Goal: Register for event/course

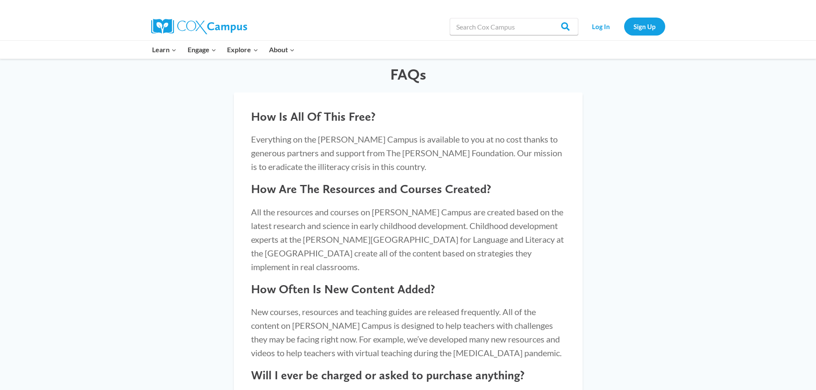
scroll to position [728, 0]
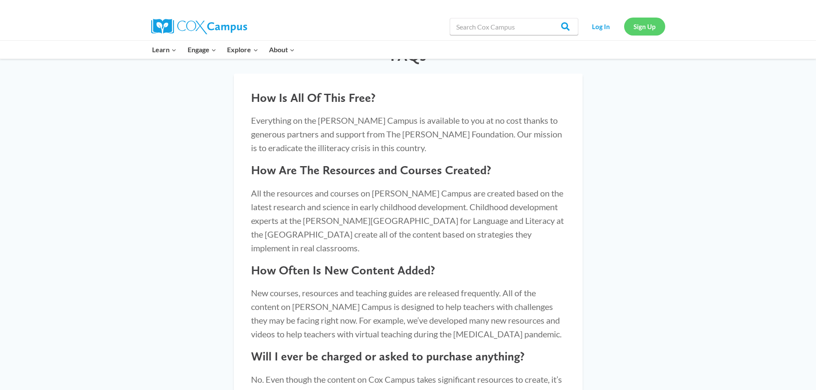
click at [628, 27] on link "Sign Up" at bounding box center [644, 27] width 41 height 18
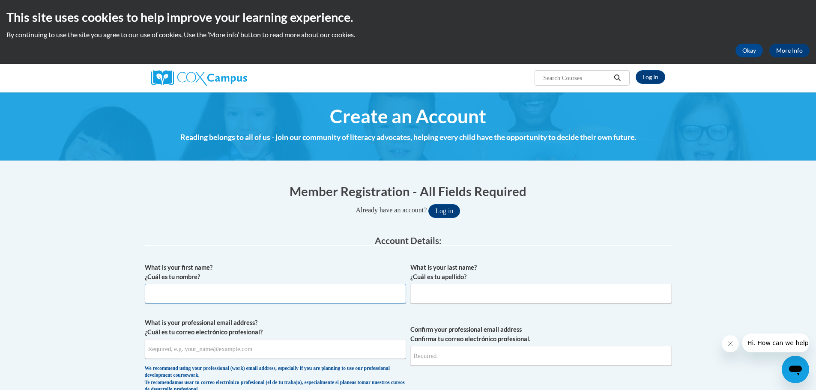
click at [223, 291] on input "What is your first name? ¿Cuál es tu nombre?" at bounding box center [275, 294] width 261 height 20
type input "C"
type input "Cathy"
type input "Onheiber"
drag, startPoint x: 239, startPoint y: 350, endPoint x: 126, endPoint y: 336, distance: 114.4
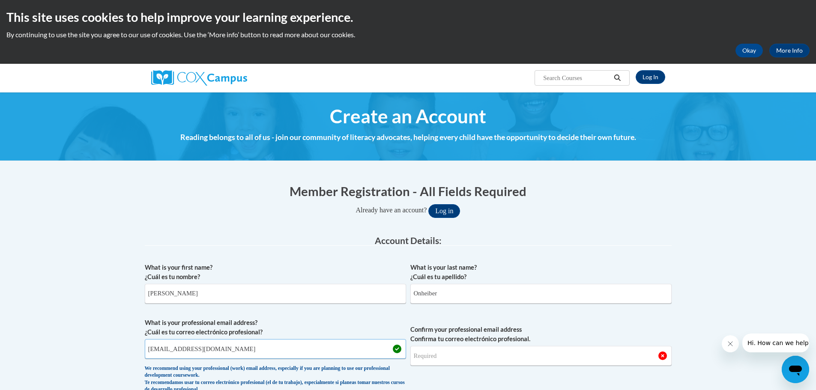
type input "conheiber@rock-a-bye.com"
click at [446, 360] on input "Confirm your professional email address Confirma tu correo electrónico profesio…" at bounding box center [540, 356] width 261 height 20
click at [436, 357] on input "Confirm your professional email address Confirma tu correo electrónico profesio…" at bounding box center [540, 356] width 261 height 20
click at [439, 358] on input "Confirm your professional email address Confirma tu correo electrónico profesio…" at bounding box center [540, 356] width 261 height 20
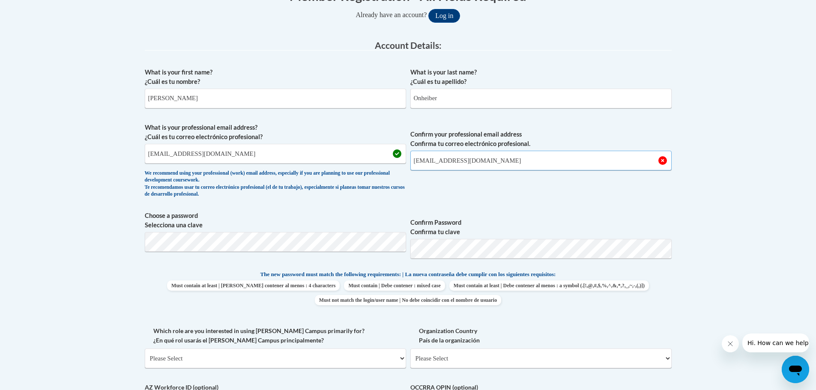
scroll to position [214, 0]
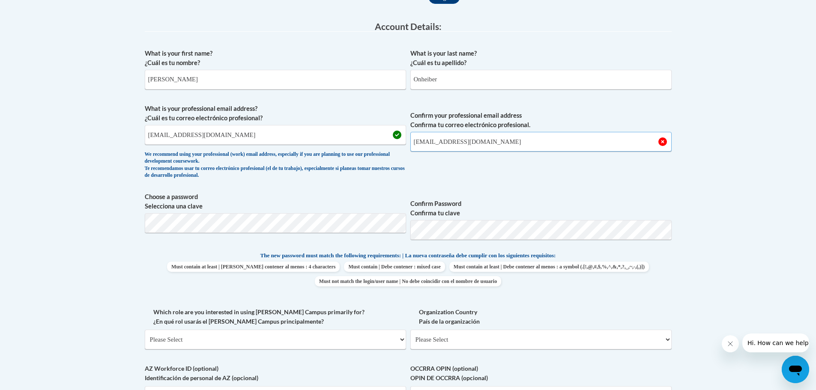
type input "conheiber@rock-a-bye.com"
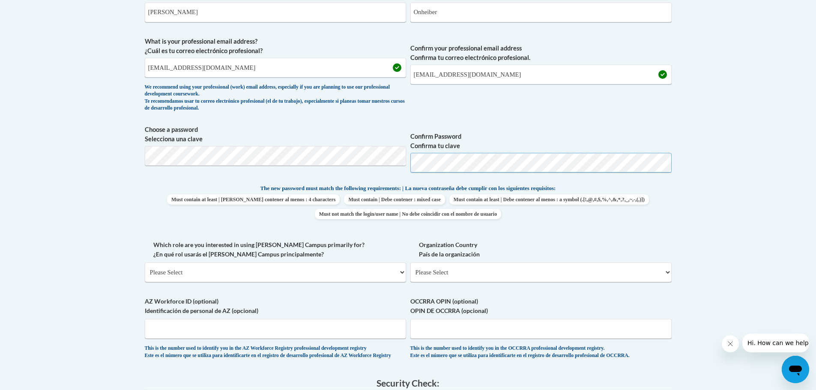
scroll to position [300, 0]
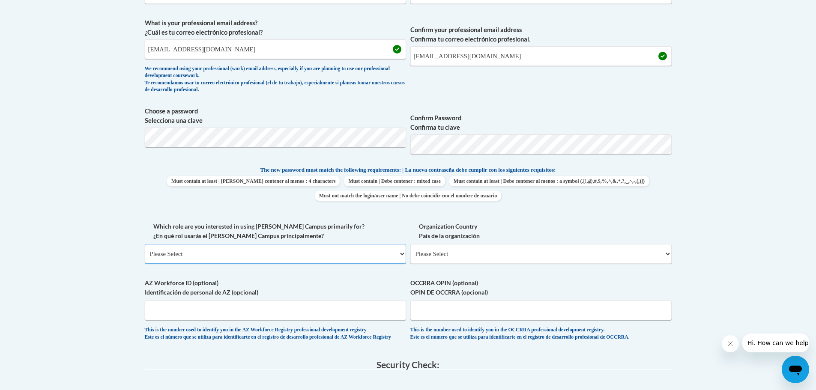
click at [200, 254] on select "Please Select College/University | Colegio/Universidad Community/Nonprofit Part…" at bounding box center [275, 254] width 261 height 20
select select "fbf2d438-af2f-41f8-98f1-81c410e29de3"
click at [145, 244] on select "Please Select College/University | Colegio/Universidad Community/Nonprofit Part…" at bounding box center [275, 254] width 261 height 20
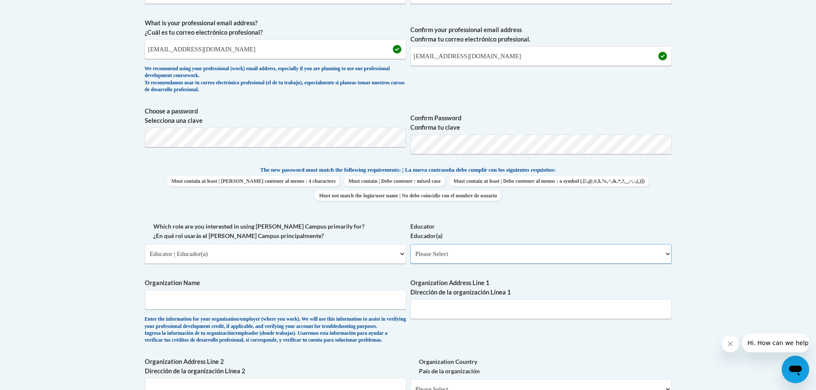
click at [452, 255] on select "Please Select Early Learning/Daycare Teacher/Family Home Care Provider | Maestr…" at bounding box center [540, 254] width 261 height 20
select select "6732b29e-f5f4-40e4-a595-7dafd2b8fb29"
click at [410, 244] on select "Please Select Early Learning/Daycare Teacher/Family Home Care Provider | Maestr…" at bounding box center [540, 254] width 261 height 20
click at [192, 301] on input "Organization Name" at bounding box center [275, 300] width 261 height 20
type input "Rock-a-bye"
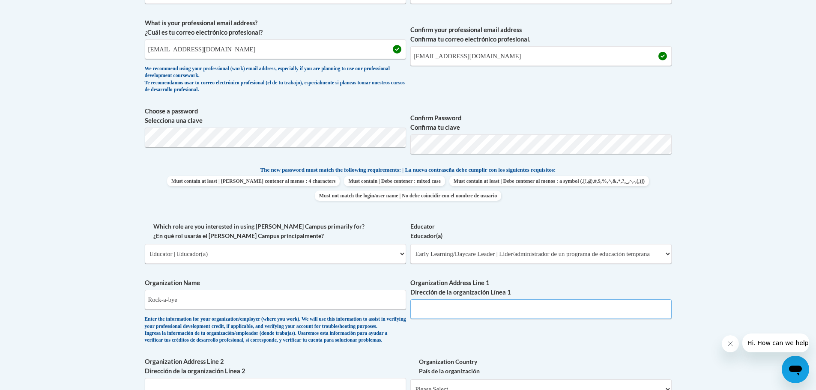
click at [452, 307] on input "Organization Address Line 1 Dirección de la organización Línea 1" at bounding box center [540, 309] width 261 height 20
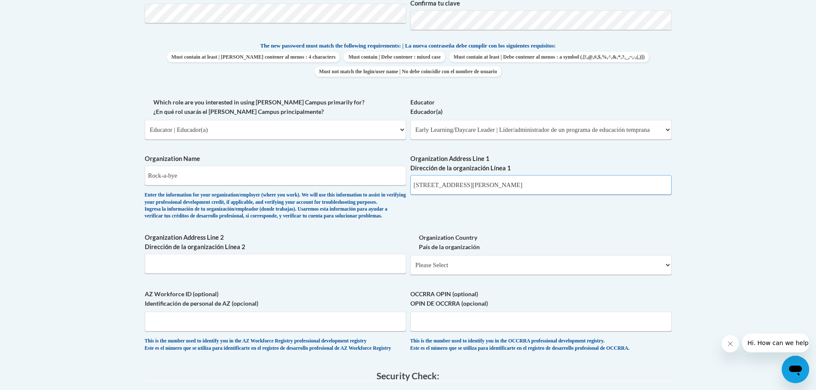
scroll to position [428, 0]
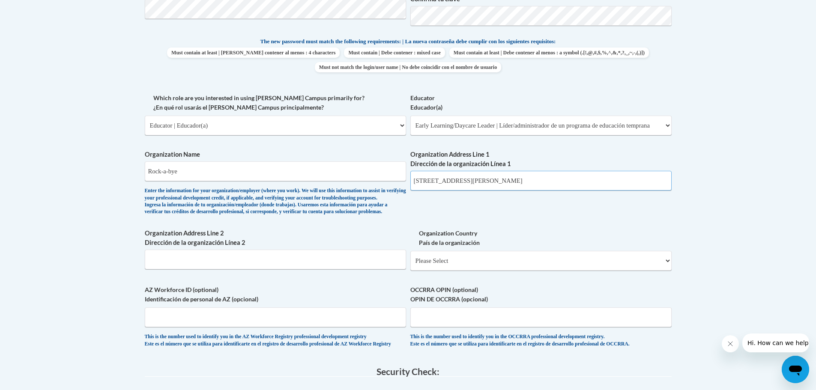
type input "811 Lois Dr. Sun Prairie WI 53590"
click at [459, 271] on select "Please Select United States | Estados Unidos Outside of the United States | Fue…" at bounding box center [540, 261] width 261 height 20
select select "ad49bcad-a171-4b2e-b99c-48b446064914"
click at [410, 265] on select "Please Select United States | Estados Unidos Outside of the United States | Fue…" at bounding box center [540, 261] width 261 height 20
select select
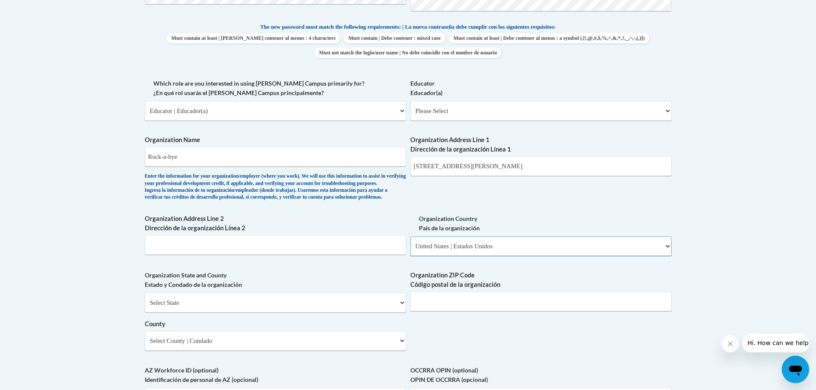
scroll to position [471, 0]
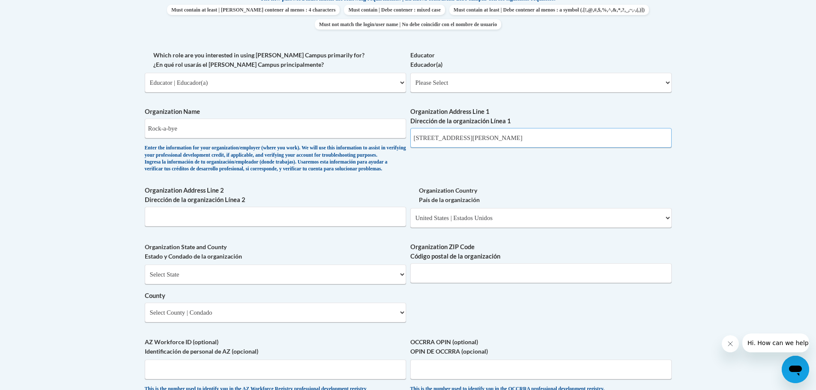
drag, startPoint x: 509, startPoint y: 137, endPoint x: 449, endPoint y: 143, distance: 60.6
click at [449, 143] on input "811 Lois Dr. Sun Prairie WI 53590" at bounding box center [540, 138] width 261 height 20
type input "811 Lois Dr."
click at [448, 283] on input "Organization ZIP Code Código postal de la organización" at bounding box center [540, 273] width 261 height 20
type input "53590"
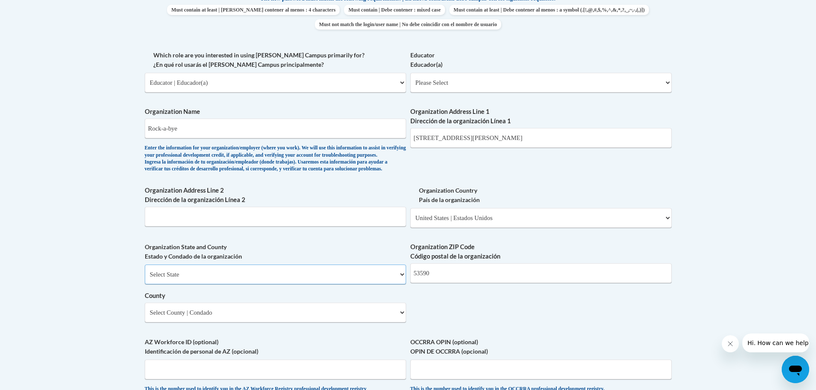
click at [175, 284] on select "Select State Alabama Alaska Arizona Arkansas California Colorado Connecticut De…" at bounding box center [275, 275] width 261 height 20
select select "Wisconsin"
click at [145, 279] on select "Select State Alabama Alaska Arizona Arkansas California Colorado Connecticut De…" at bounding box center [275, 275] width 261 height 20
click at [214, 284] on select "Select State Alabama Alaska Arizona Arkansas California Colorado Connecticut De…" at bounding box center [275, 275] width 261 height 20
click at [74, 290] on body "This site uses cookies to help improve your learning experience. By continuing …" at bounding box center [408, 162] width 816 height 1267
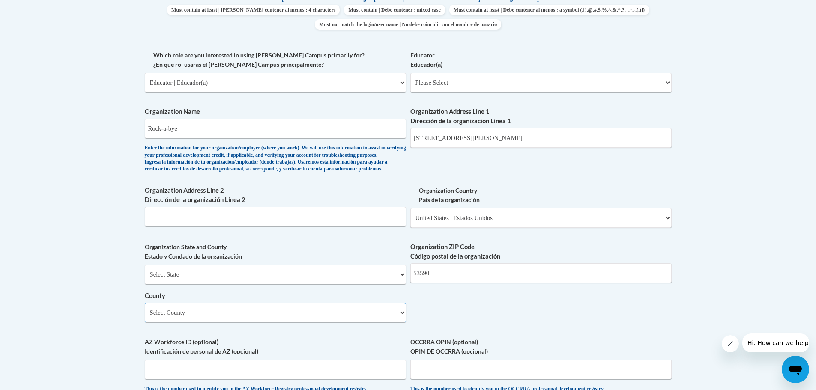
click at [195, 322] on select "Select County Adams Ashland Barron Bayfield Brown Buffalo Burnett Calumet Chipp…" at bounding box center [275, 313] width 261 height 20
click at [192, 322] on select "Select County Adams Ashland Barron Bayfield Brown Buffalo Burnett Calumet Chipp…" at bounding box center [275, 313] width 261 height 20
select select "Dane"
click at [145, 317] on select "Select County Adams Ashland Barron Bayfield Brown Buffalo Burnett Calumet Chipp…" at bounding box center [275, 313] width 261 height 20
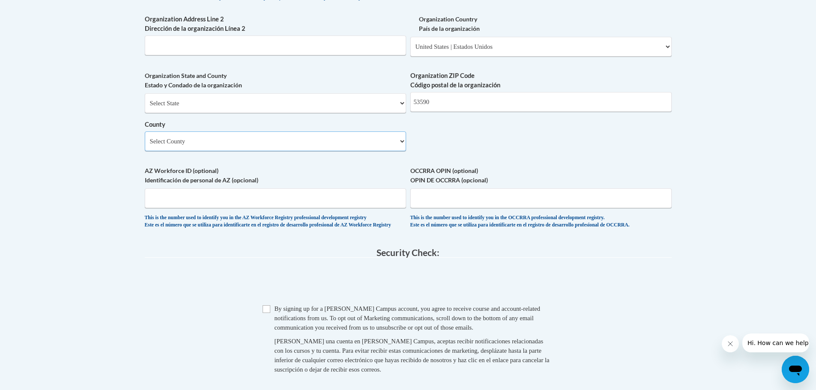
scroll to position [685, 0]
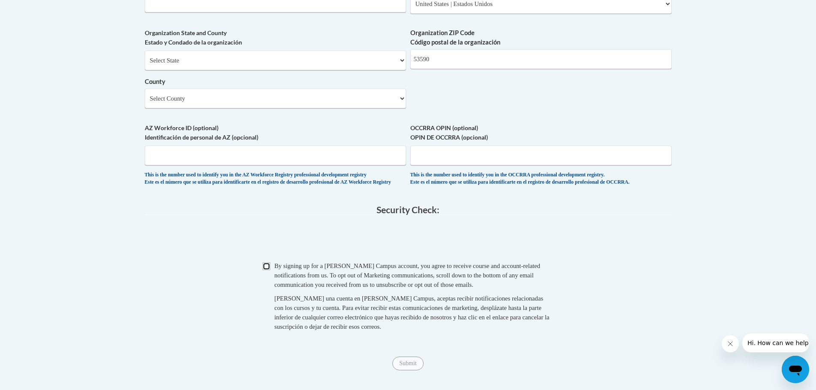
click at [267, 270] on input "Checkbox" at bounding box center [266, 266] width 8 height 8
checkbox input "true"
click at [414, 370] on input "Submit" at bounding box center [407, 364] width 31 height 14
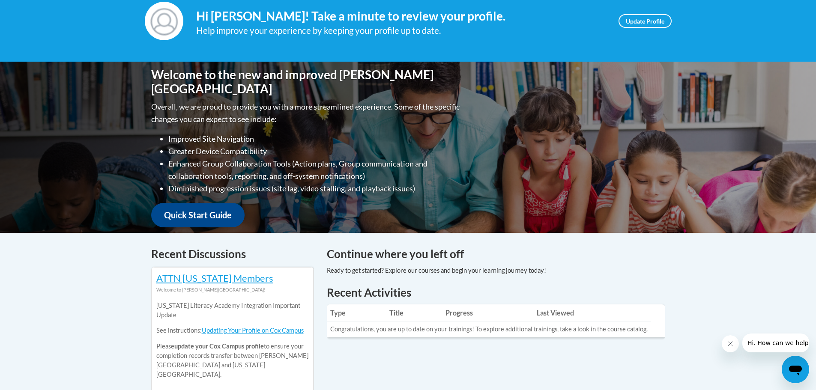
scroll to position [128, 0]
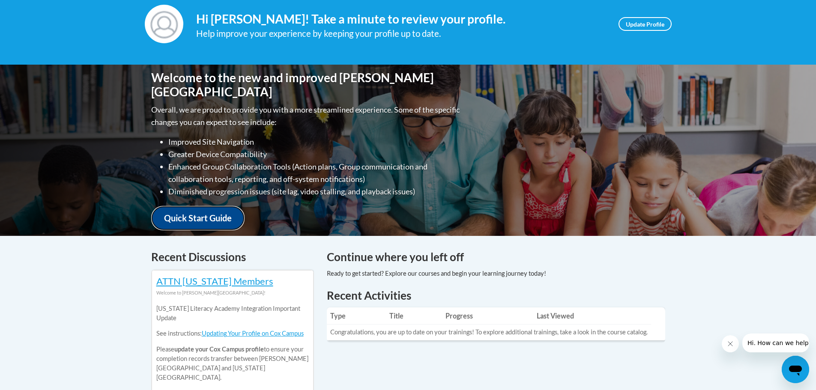
click at [199, 215] on link "Quick Start Guide" at bounding box center [197, 218] width 93 height 24
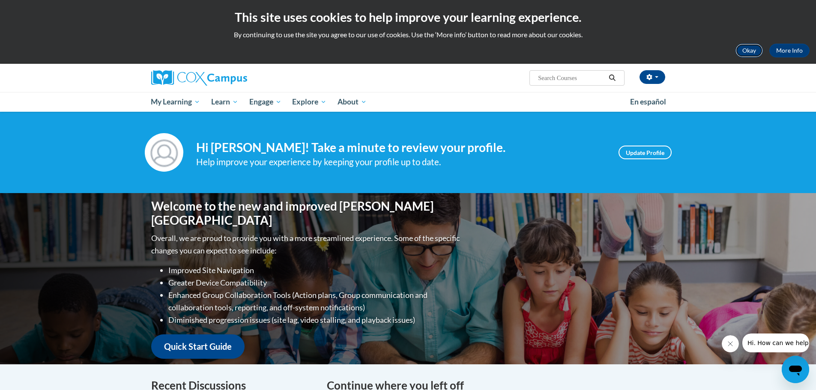
click at [744, 47] on button "Okay" at bounding box center [748, 51] width 27 height 14
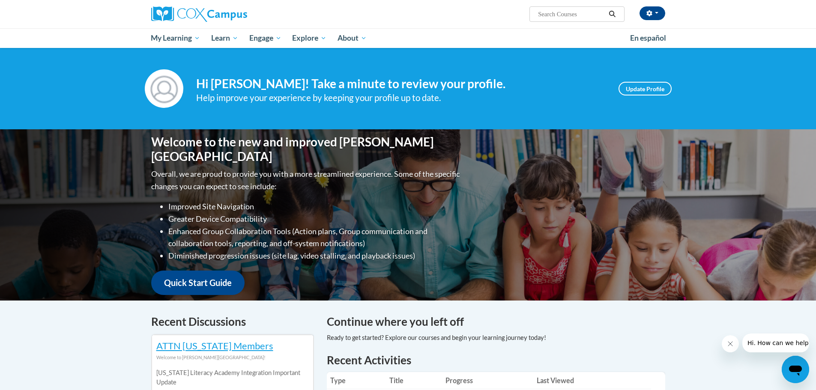
click at [795, 361] on div "Open messaging window" at bounding box center [795, 370] width 26 height 26
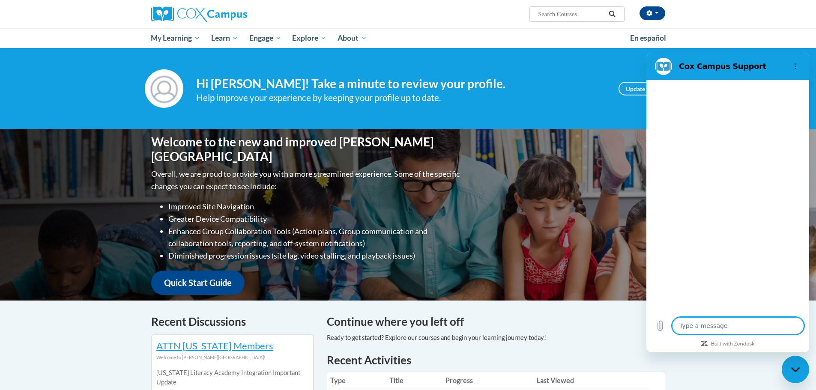
type textarea "x"
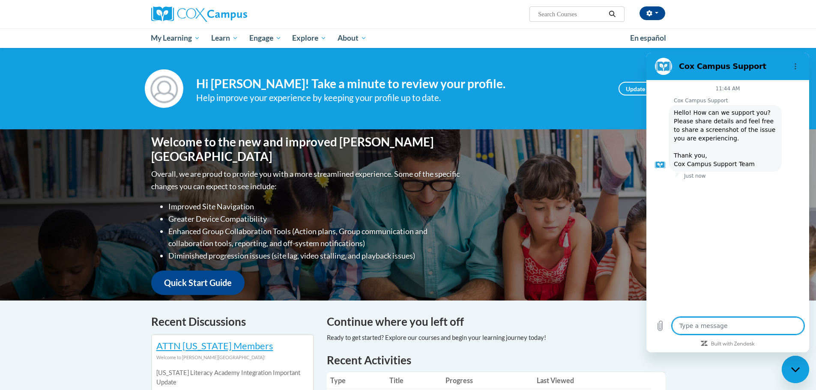
click at [724, 326] on textarea at bounding box center [738, 325] width 132 height 17
type textarea "I"
type textarea "x"
type textarea "I"
type textarea "x"
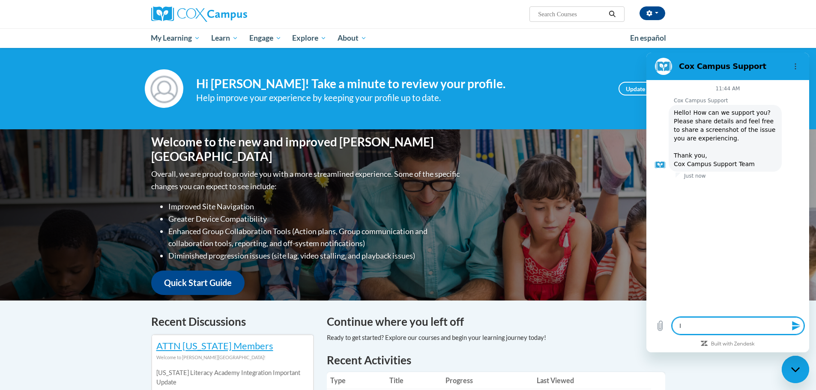
type textarea "I j"
type textarea "x"
type textarea "I ju"
type textarea "x"
type textarea "I jus"
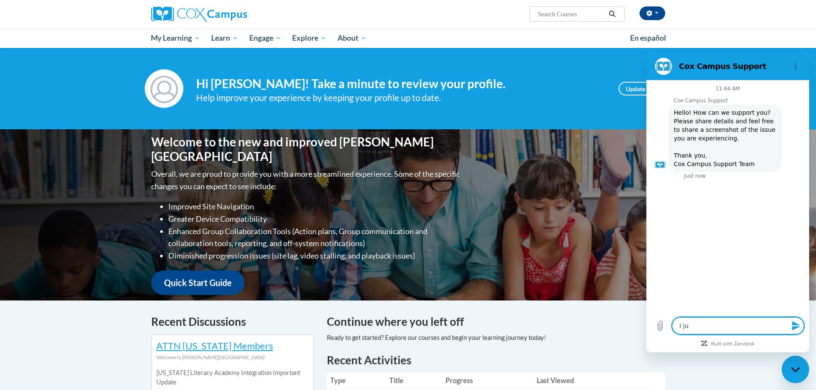
type textarea "x"
type textarea "I just"
type textarea "x"
type textarea "I just"
type textarea "x"
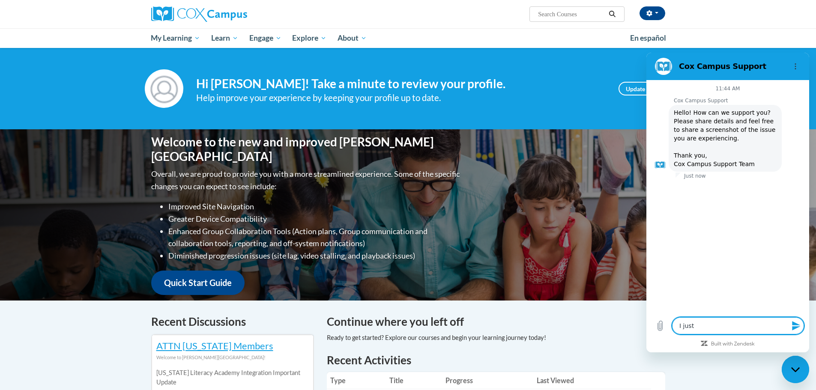
type textarea "I just s"
type textarea "x"
type textarea "I just si"
type textarea "x"
type textarea "I just sig"
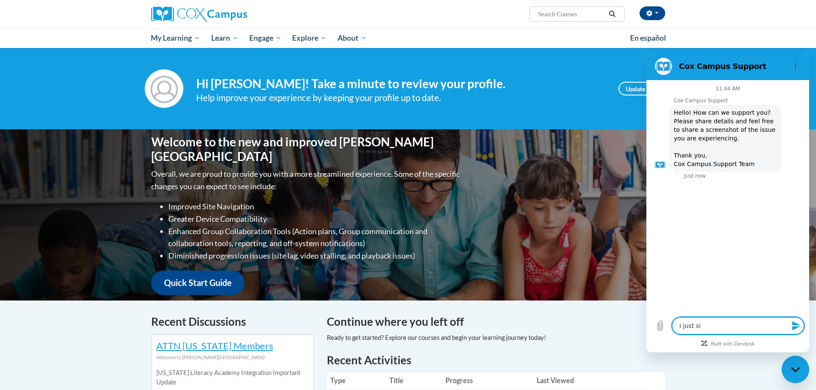
type textarea "x"
type textarea "I just sign"
type textarea "x"
type textarea "I just signe"
type textarea "x"
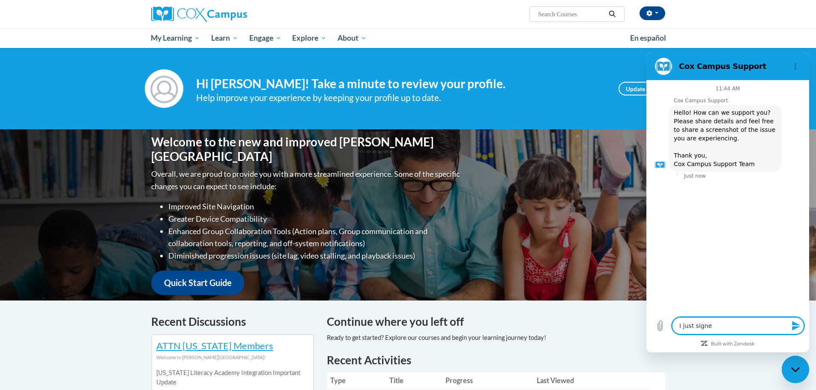
type textarea "I just signed"
type textarea "x"
type textarea "I just signed"
type textarea "x"
type textarea "I just signed u"
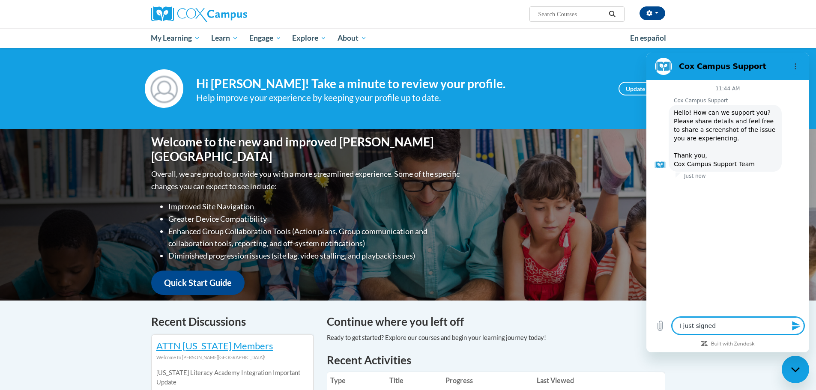
type textarea "x"
type textarea "I just signed up"
type textarea "x"
type textarea "I just signed up"
type textarea "x"
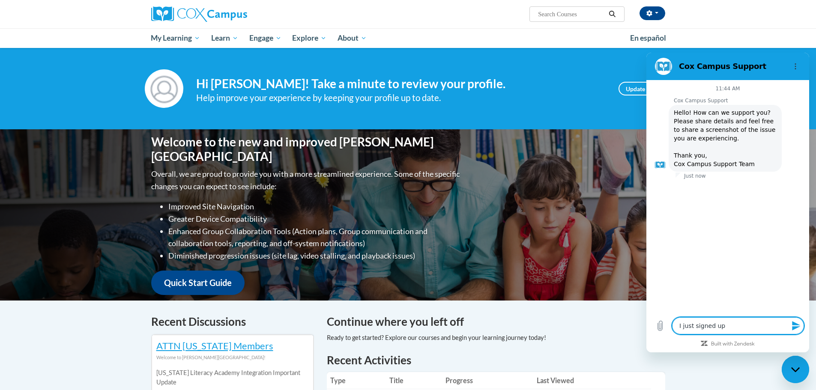
type textarea "I just signed up a"
type textarea "x"
type textarea "I just signed up an"
type textarea "x"
type textarea "I just signed up and"
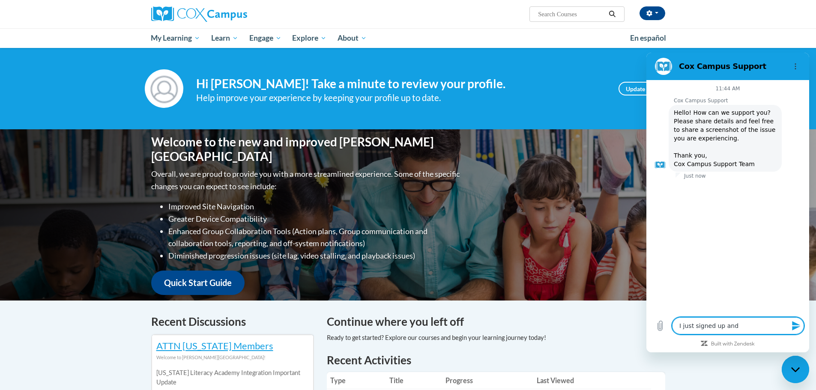
type textarea "x"
type textarea "I just signed up and"
type textarea "x"
type textarea "I just signed up and i"
type textarea "x"
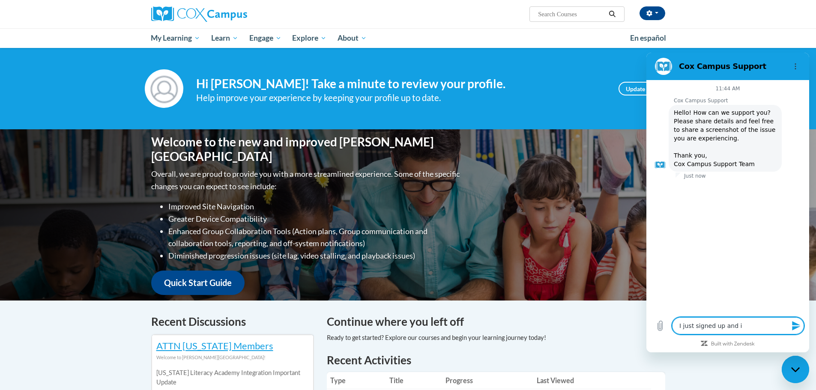
type textarea "I just signed up and it"
type textarea "x"
type textarea "I just signed up and it"
type textarea "x"
type textarea "I just signed up and it s"
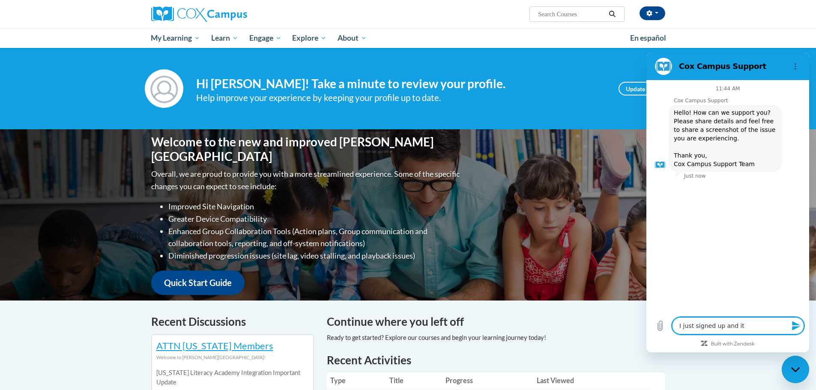
type textarea "x"
type textarea "I just signed up and it sa"
type textarea "x"
type textarea "I just signed up and it sai"
type textarea "x"
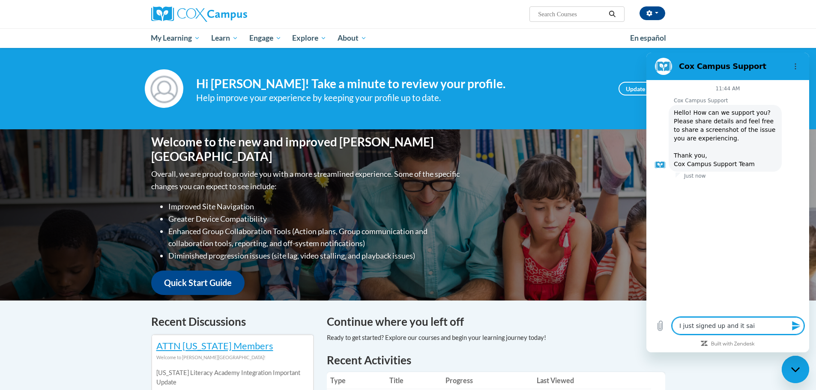
type textarea "I just signed up and it said"
type textarea "x"
type textarea "I just signed up and it said"
type textarea "x"
type textarea "I just signed up and it said I"
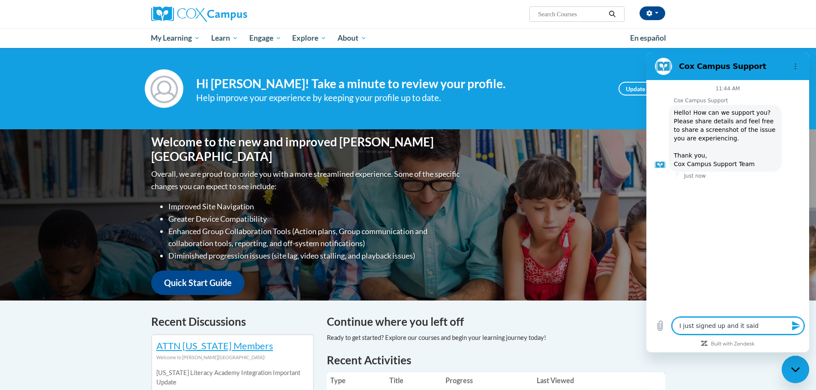
type textarea "x"
type textarea "I just signed up and it said I"
type textarea "x"
type textarea "I just signed up and it said I n"
type textarea "x"
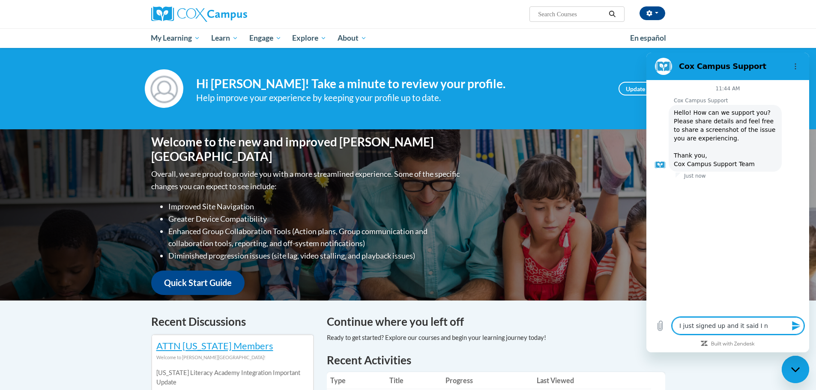
type textarea "I just signed up and it said I ne"
type textarea "x"
type textarea "I just signed up and it said I nee"
type textarea "x"
type textarea "I just signed up and it said I need"
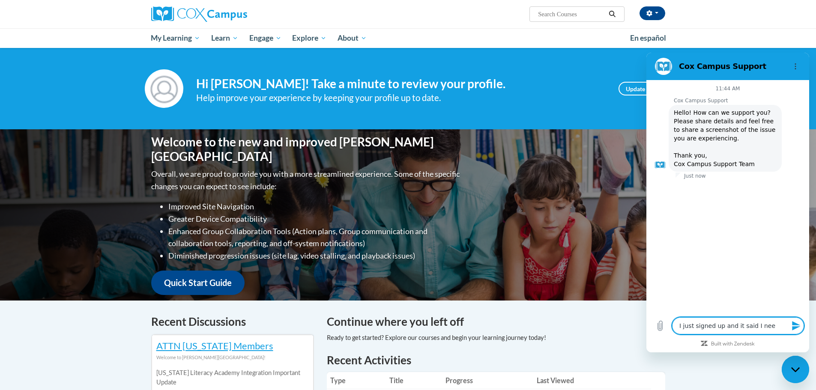
type textarea "x"
type textarea "I just signed up and it said I need"
type textarea "x"
type textarea "I just signed up and it said I need t"
type textarea "x"
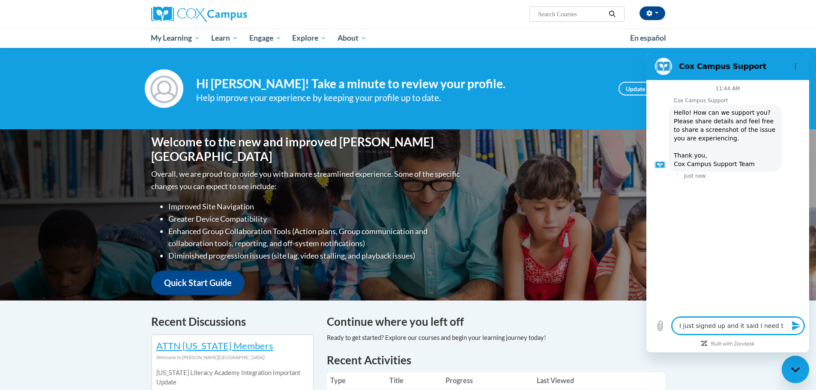
type textarea "I just signed up and it said I need to"
type textarea "x"
type textarea "I just signed up and it said I need to"
type textarea "x"
type textarea "I just signed up and it said I need to c"
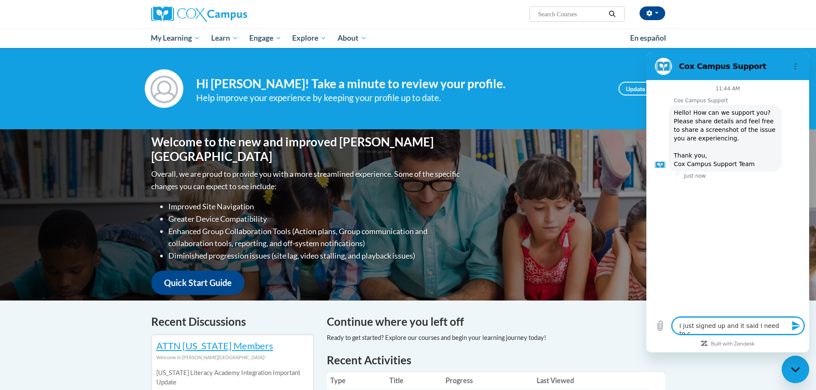
type textarea "x"
type textarea "I just signed up and it said I need to ch"
type textarea "x"
type textarea "I just signed up and it said I need to cha"
type textarea "x"
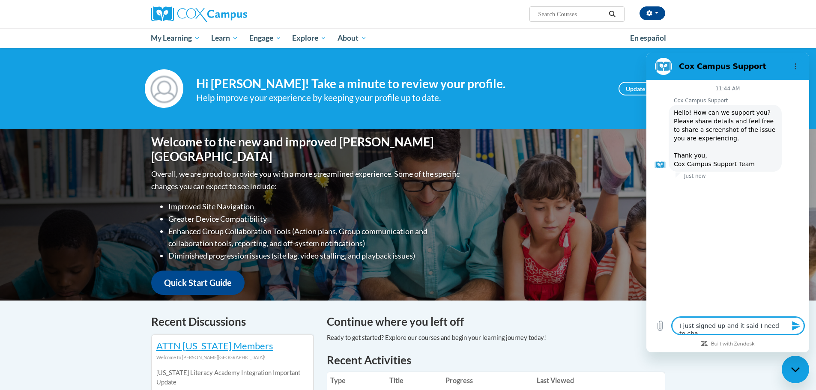
type textarea "I just signed up and it said I need to chan"
type textarea "x"
type textarea "I just signed up and it said I need to chang"
type textarea "x"
type textarea "I just signed up and it said I need to change"
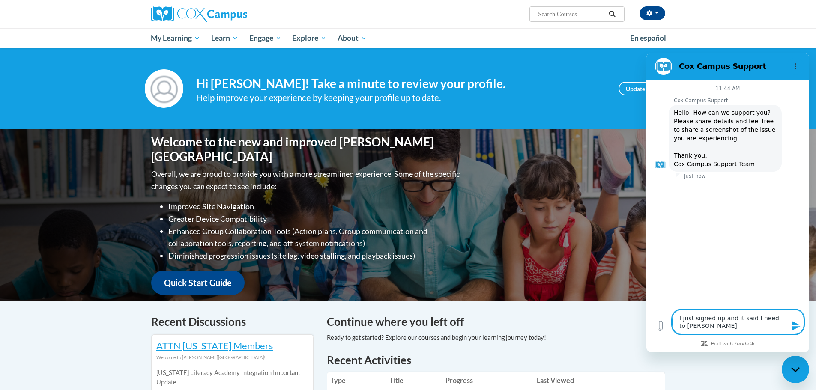
type textarea "x"
type textarea "I just signed up and it said I need to change"
type textarea "x"
type textarea "I just signed up and it said I need to change m"
type textarea "x"
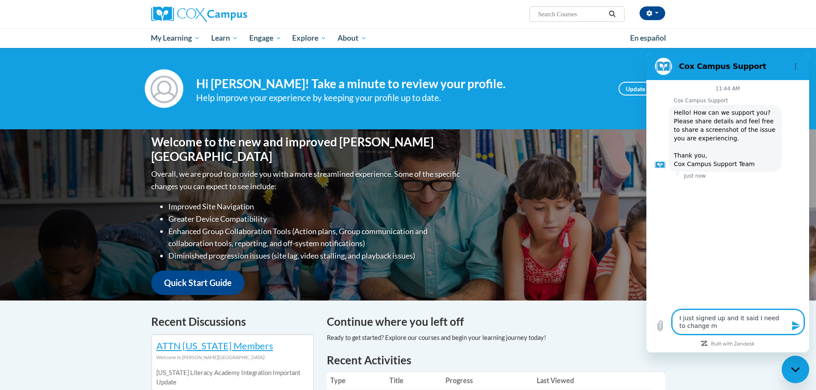
type textarea "I just signed up and it said I need to change my"
type textarea "x"
type textarea "I just signed up and it said I need to change my"
type textarea "x"
type textarea "I just signed up and it said I need to change my p"
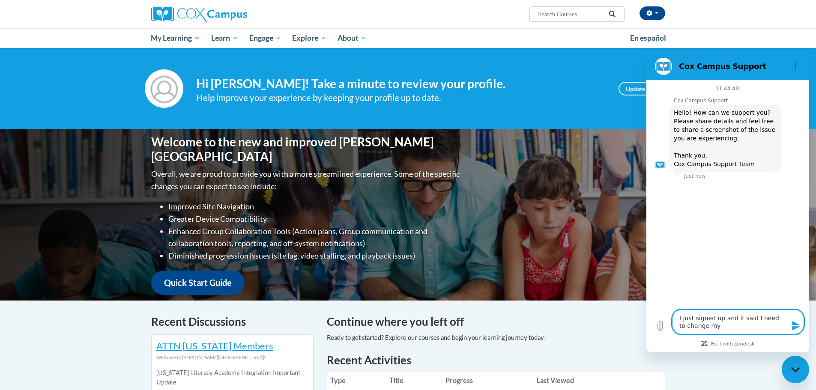
type textarea "x"
type textarea "I just signed up and it said I need to change my pa"
type textarea "x"
type textarea "I just signed up and it said I need to change my pas"
type textarea "x"
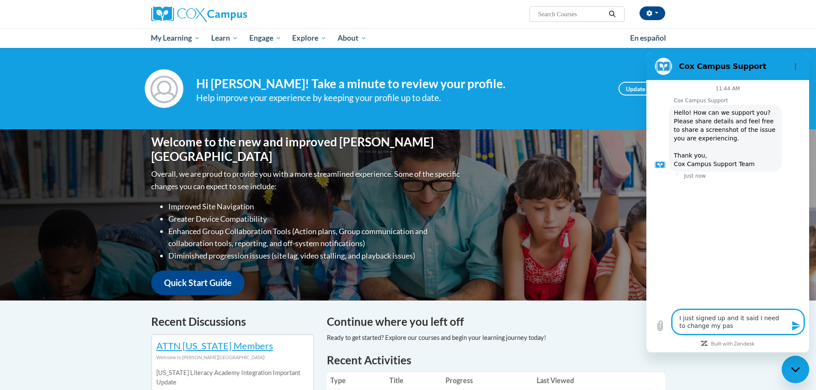
type textarea "I just signed up and it said I need to change my pass"
type textarea "x"
type textarea "I just signed up and it said I need to change my passw"
type textarea "x"
type textarea "I just signed up and it said I need to change my passwo"
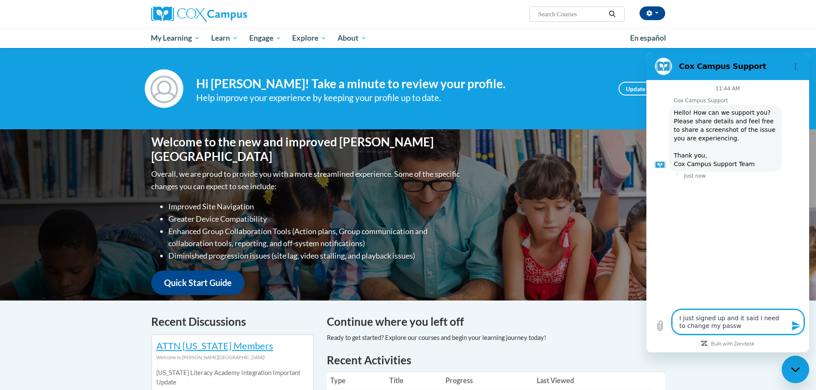
type textarea "x"
type textarea "I just signed up and it said I need to change my passwor"
type textarea "x"
type textarea "I just signed up and it said I need to change my passwork"
type textarea "x"
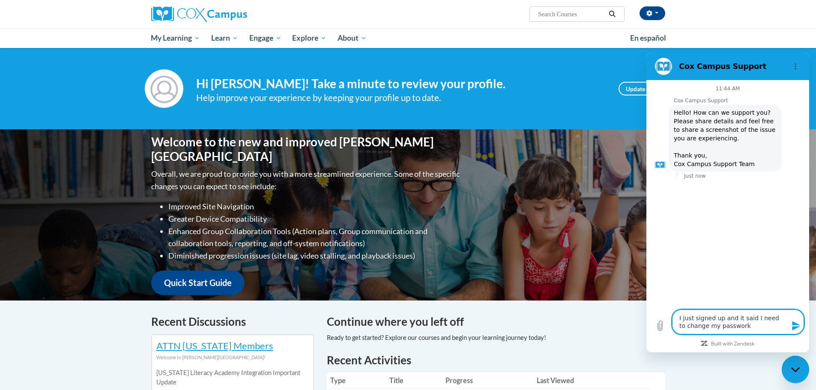
type textarea "I just signed up and it said I need to change my passwor"
type textarea "x"
type textarea "I just signed up and it said I need to change my password"
type textarea "x"
type textarea "I just signed up and it said I need to change my password,"
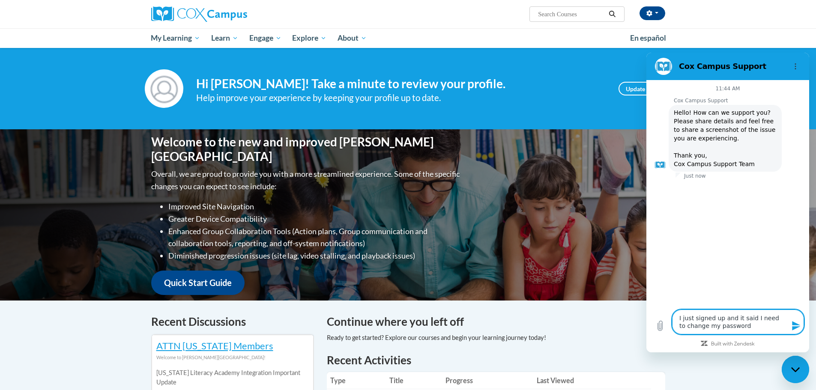
type textarea "x"
type textarea "I just signed up and it said I need to change my password,"
type textarea "x"
type textarea "I just signed up and it said I need to change my password, b"
type textarea "x"
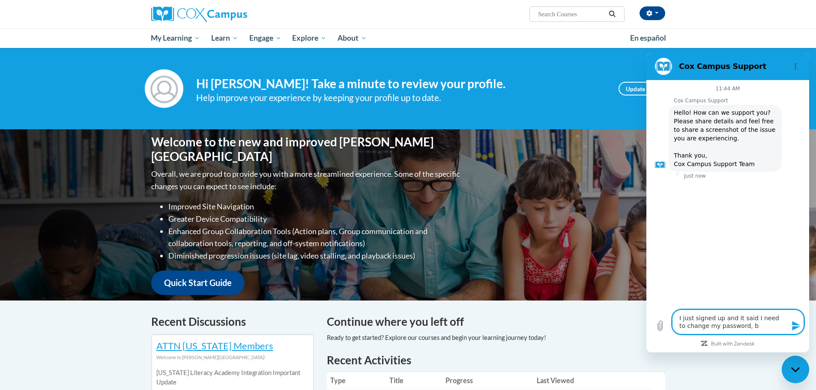
type textarea "I just signed up and it said I need to change my password, bu"
type textarea "x"
type textarea "I just signed up and it said I need to change my password, but"
type textarea "x"
type textarea "I just signed up and it said I need to change my password, but"
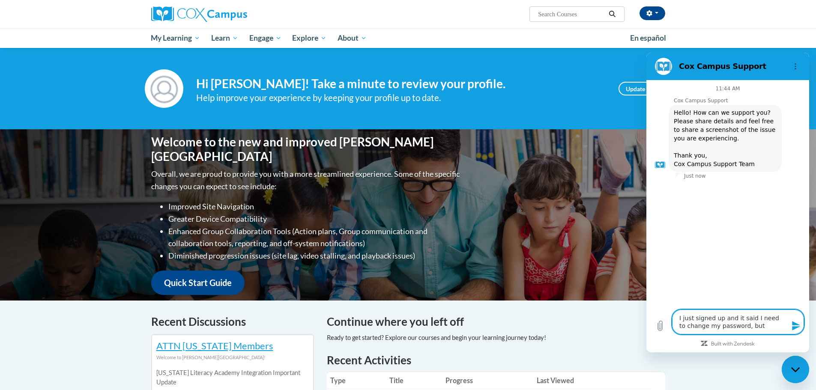
type textarea "x"
type textarea "I just signed up and it said I need to change my password, but e"
type textarea "x"
type textarea "I just signed up and it said I need to change my password, but ev"
type textarea "x"
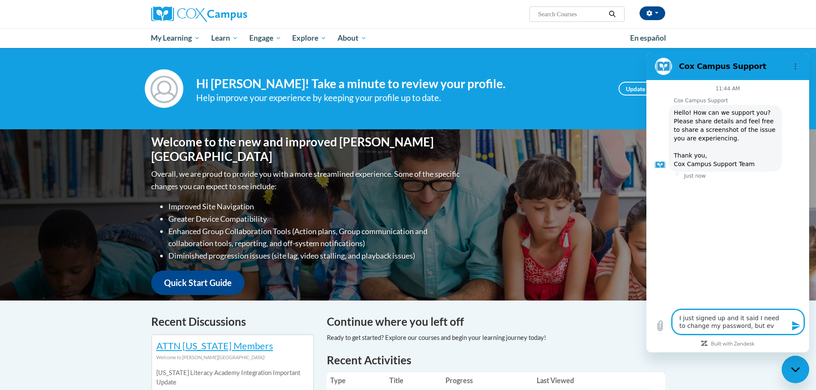
type textarea "I just signed up and it said I need to change my password, but ev"
type textarea "x"
type textarea "I just signed up and it said I need to change my password, but ev e"
type textarea "x"
type textarea "I just signed up and it said I need to change my password, but ev er"
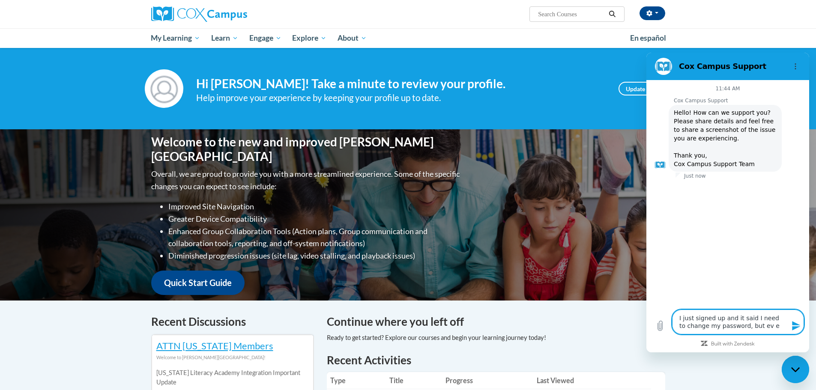
type textarea "x"
type textarea "I just signed up and it said I need to change my password, but ev e"
type textarea "x"
type textarea "I just signed up and it said I need to change my password, but ev"
type textarea "x"
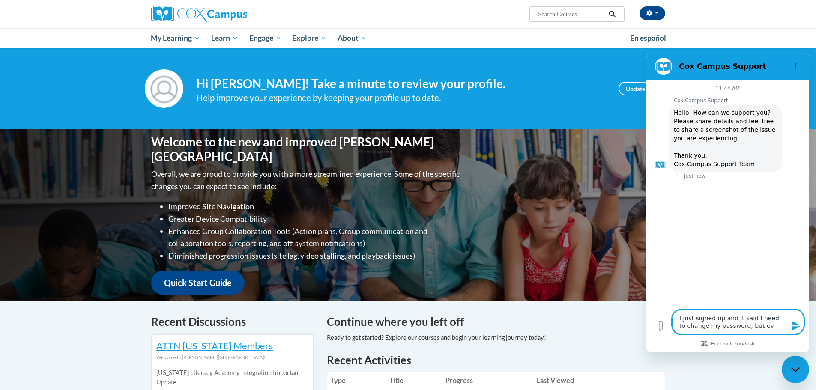
type textarea "I just signed up and it said I need to change my password, but ev"
type textarea "x"
type textarea "I just signed up and it said I need to change my password, but eve"
type textarea "x"
type textarea "I just signed up and it said I need to change my password, but ever"
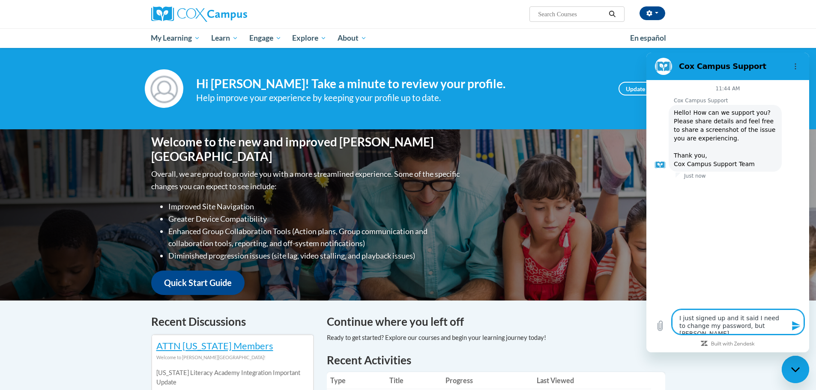
type textarea "x"
type textarea "I just signed up and it said I need to change my password, but every"
type textarea "x"
type textarea "I just signed up and it said I need to change my password, but everyt"
type textarea "x"
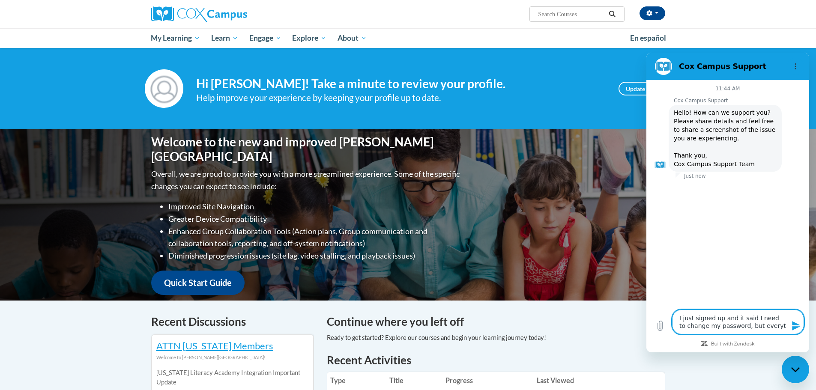
type textarea "I just signed up and it said I need to change my password, but everyti"
type textarea "x"
type textarea "I just signed up and it said I need to change my password, but everytie"
type textarea "x"
type textarea "I just signed up and it said I need to change my password, but everyti"
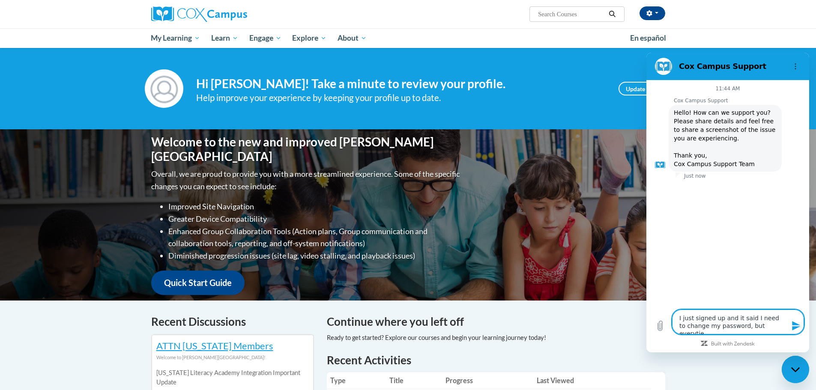
type textarea "x"
type textarea "I just signed up and it said I need to change my password, but everytim"
type textarea "x"
type textarea "I just signed up and it said I need to change my password, but everytime"
type textarea "x"
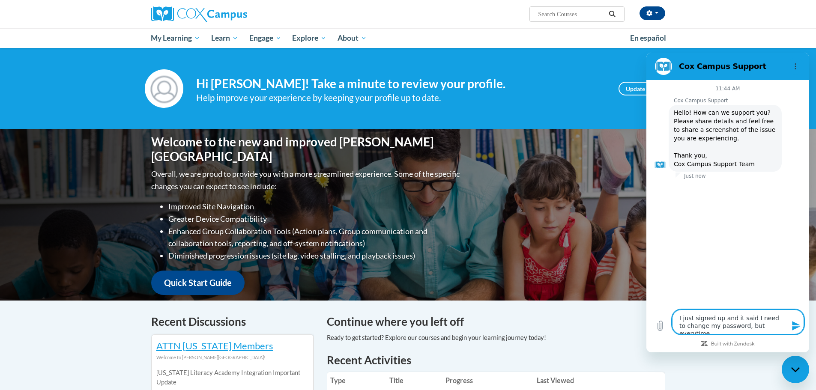
type textarea "I just signed up and it said I need to change my password, but everytime"
type textarea "x"
type textarea "I just signed up and it said I need to change my password, but everytime I"
type textarea "x"
type textarea "I just signed up and it said I need to change my password, but everytime I"
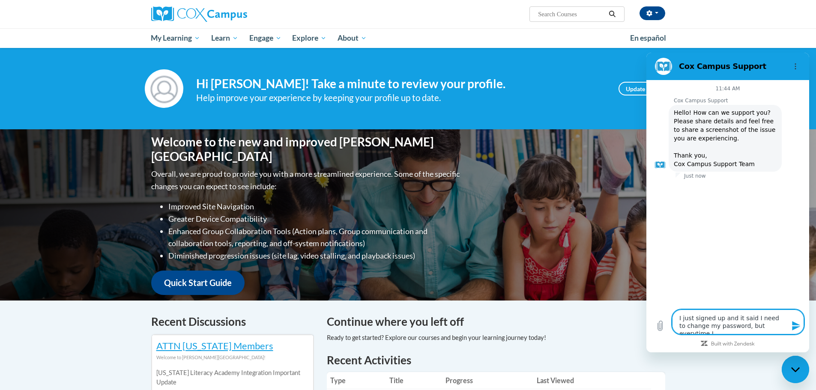
type textarea "x"
type textarea "I just signed up and it said I need to change my password, but everytime I g"
type textarea "x"
type textarea "I just signed up and it said I need to change my password, but everytime I go"
type textarea "x"
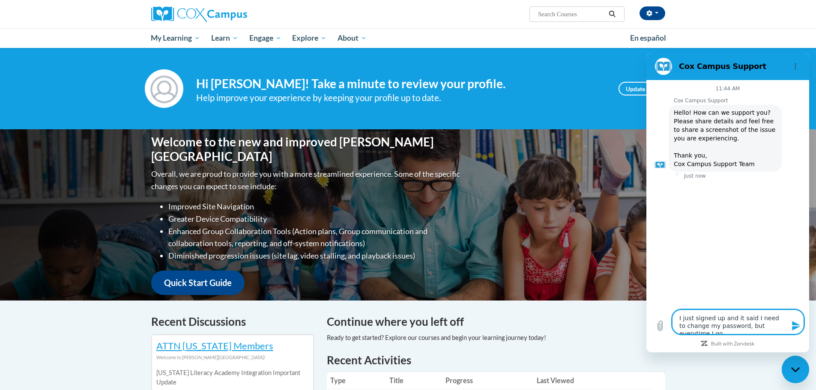
type textarea "I just signed up and it said I need to change my password, but everytime I go"
type textarea "x"
type textarea "I just signed up and it said I need to change my password, but everytime I go i"
type textarea "x"
type textarea "I just signed up and it said I need to change my password, but everytime I go in"
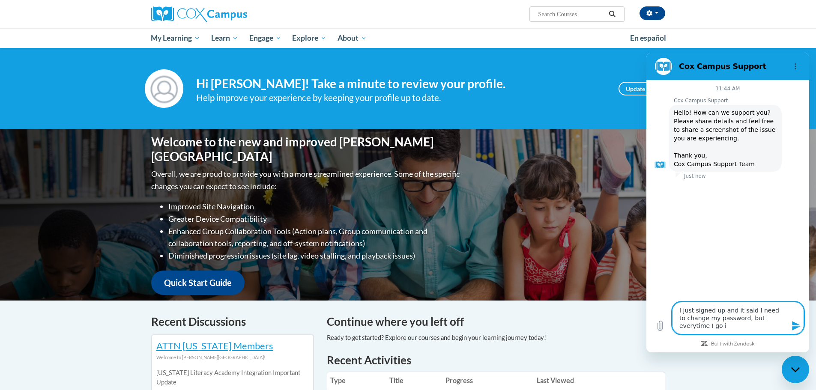
type textarea "x"
type textarea "I just signed up and it said I need to change my password, but everytime I go i…"
type textarea "x"
type textarea "I just signed up and it said I need to change my password, but everytime I go i…"
type textarea "x"
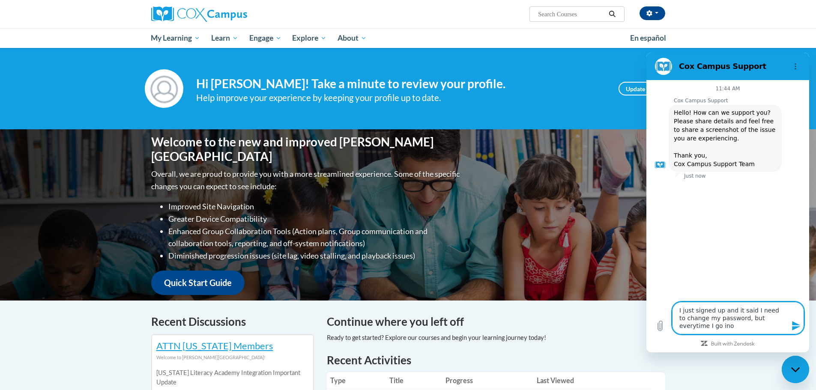
type textarea "I just signed up and it said I need to change my password, but everytime I go i…"
type textarea "x"
type textarea "I just signed up and it said I need to change my password, but everytime I go i…"
type textarea "x"
type textarea "I just signed up and it said I need to change my password, but everytime I go i…"
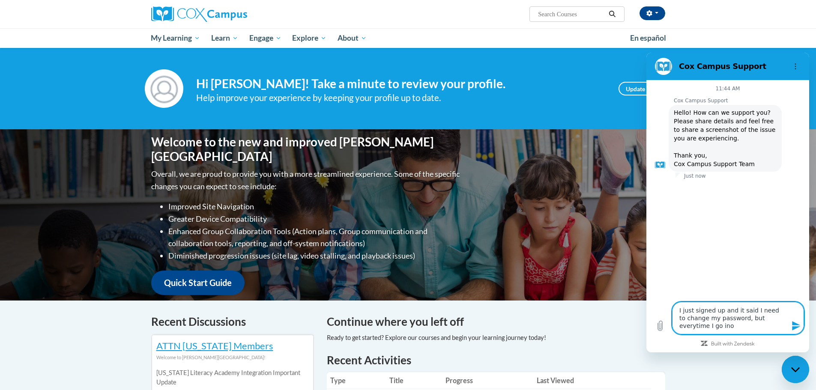
type textarea "x"
type textarea "I just signed up and it said I need to change my password, but everytime I go in"
type textarea "x"
type textarea "I just signed up and it said I need to change my password, but everytime I go i…"
type textarea "x"
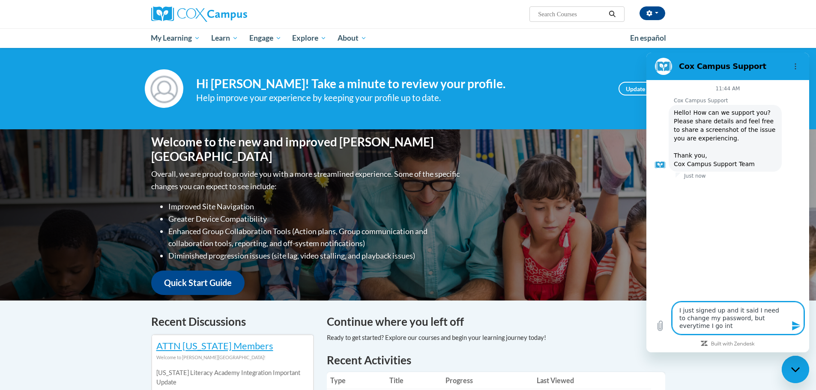
type textarea "I just signed up and it said I need to change my password, but everytime I go i…"
type textarea "x"
type textarea "I just signed up and it said I need to change my password, but everytime I go i…"
type textarea "x"
type textarea "I just signed up and it said I need to change my password, but everytime I go i…"
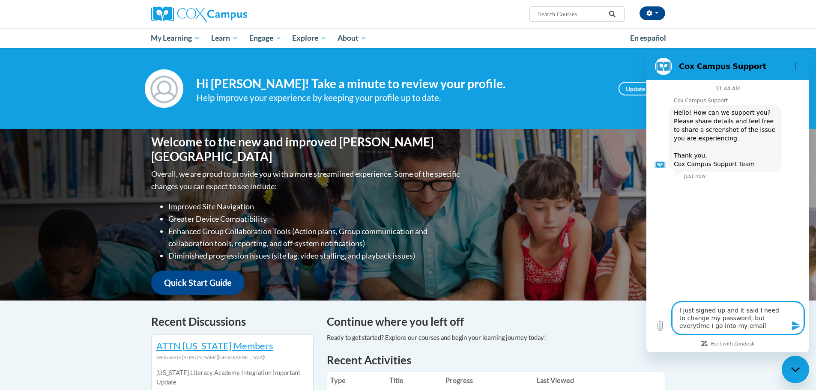
click at [761, 316] on textarea "I just signed up and it said I need to change my password, but everytime I go i…" at bounding box center [738, 318] width 132 height 33
click at [725, 328] on textarea "I just signed up and it said I need to change my password, but every time I go …" at bounding box center [738, 318] width 132 height 33
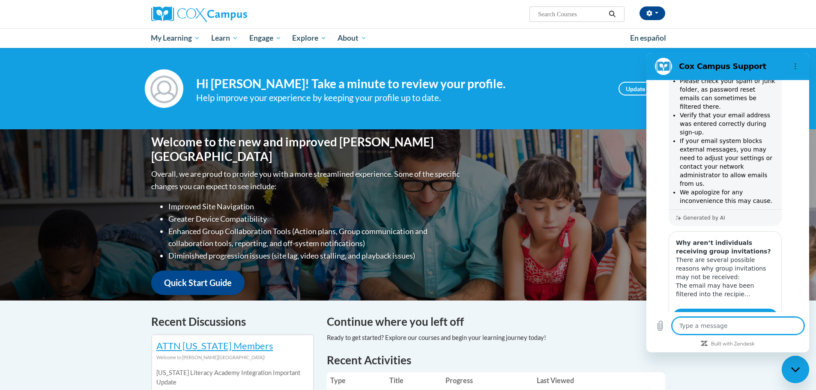
scroll to position [202, 0]
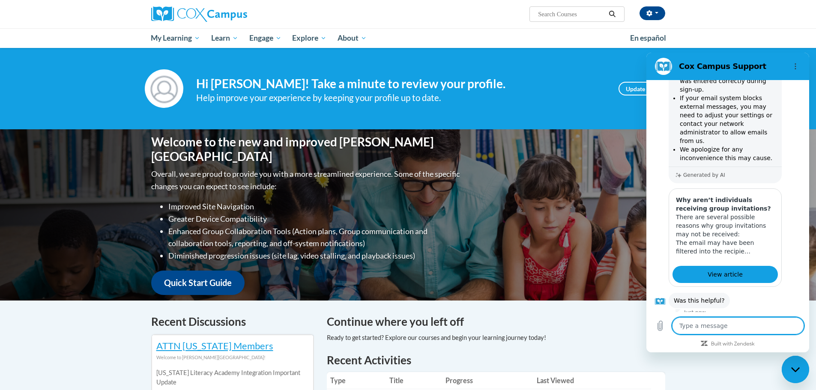
click at [737, 327] on textarea at bounding box center [738, 325] width 132 height 17
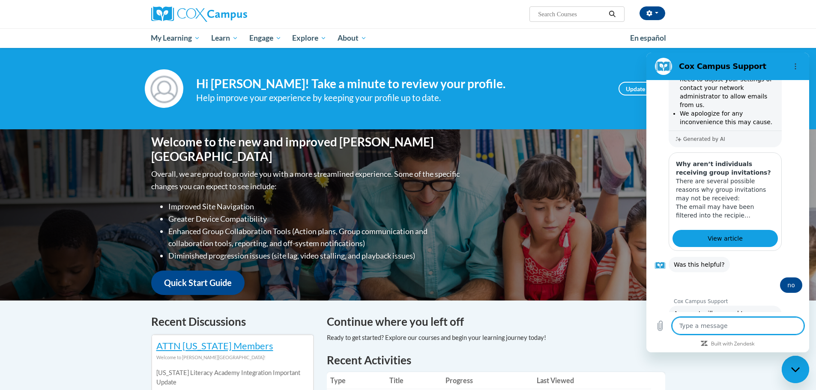
scroll to position [259, 0]
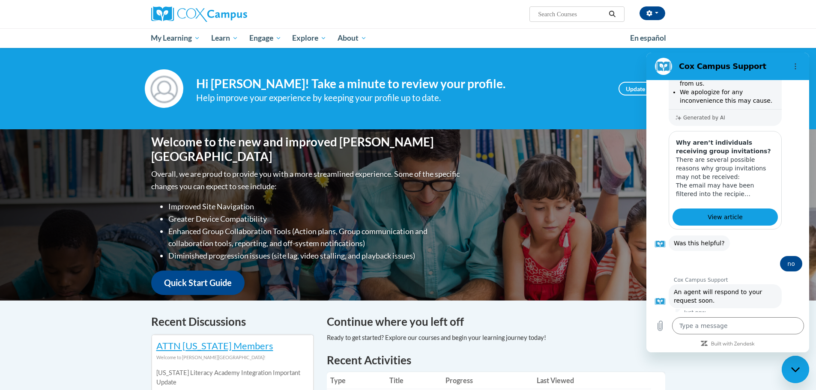
click at [539, 94] on div "Help improve your experience by keeping your profile up to date." at bounding box center [400, 98] width 409 height 14
click at [794, 371] on icon "Close messaging window" at bounding box center [794, 369] width 9 height 5
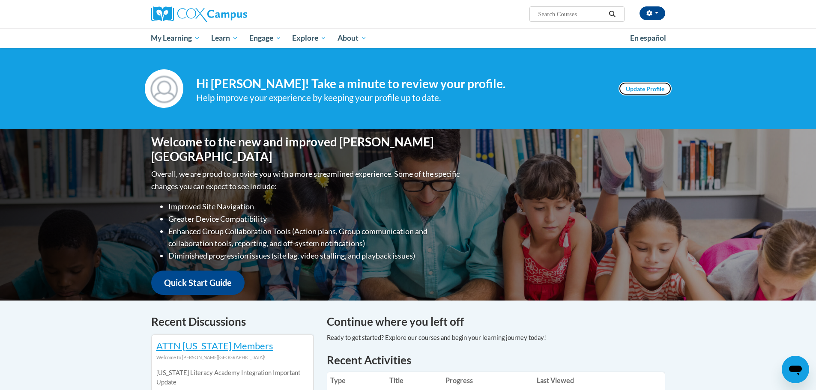
click at [629, 91] on link "Update Profile" at bounding box center [644, 89] width 53 height 14
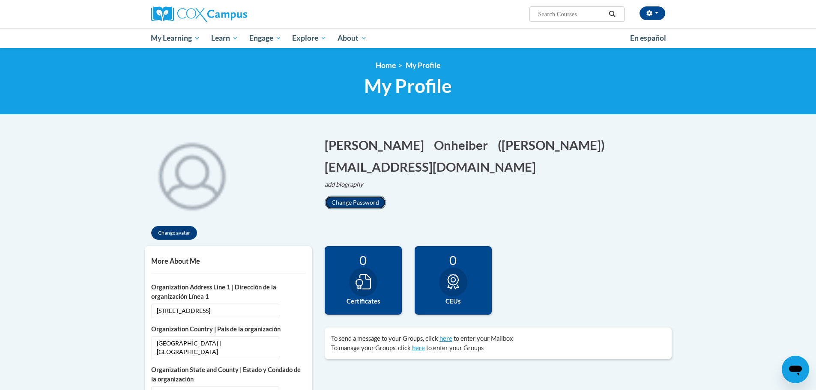
click at [343, 198] on button "Change Password" at bounding box center [355, 203] width 61 height 14
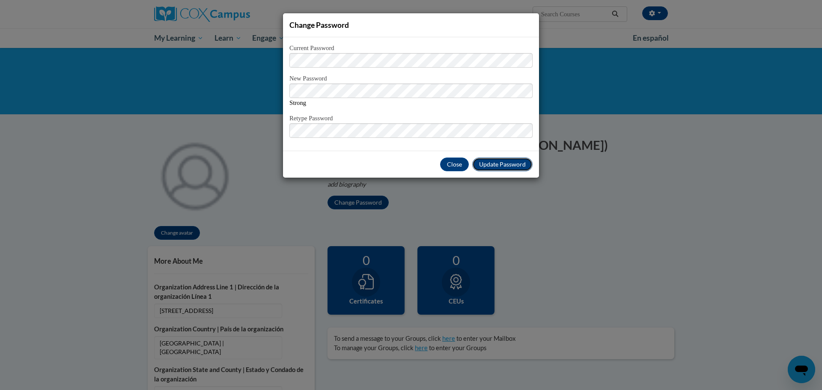
click at [522, 165] on span "Update Password" at bounding box center [502, 164] width 47 height 7
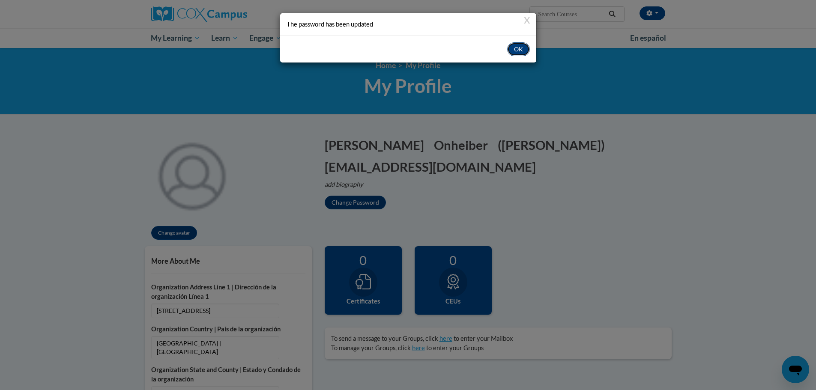
click at [520, 46] on button "OK" at bounding box center [518, 49] width 23 height 14
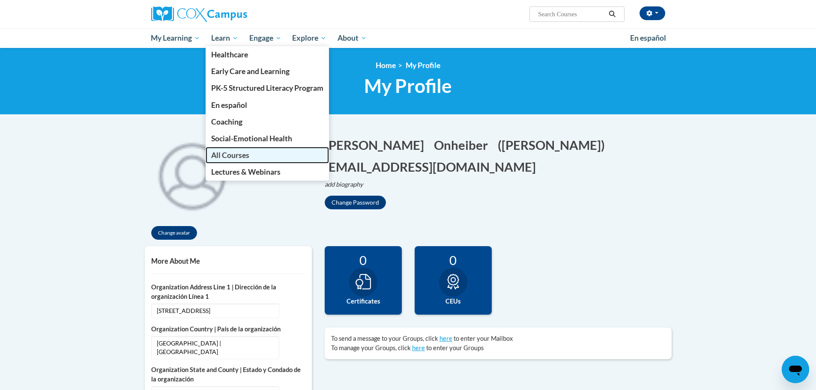
click at [226, 156] on span "All Courses" at bounding box center [230, 155] width 38 height 9
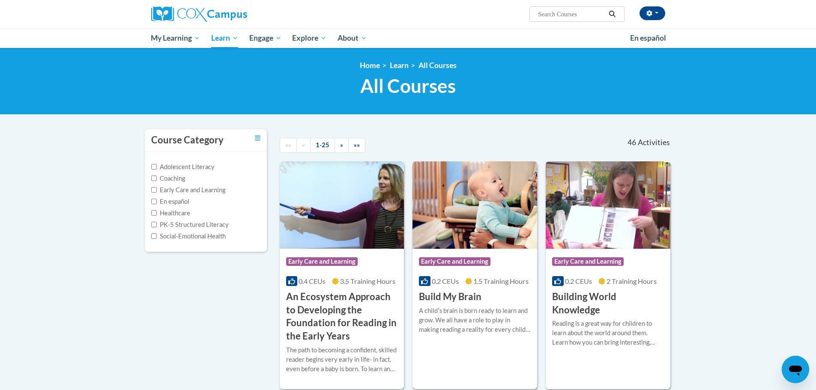
click at [447, 309] on div "A childʹs brain is born ready to learn and grow. We all have a role to play in …" at bounding box center [475, 320] width 112 height 28
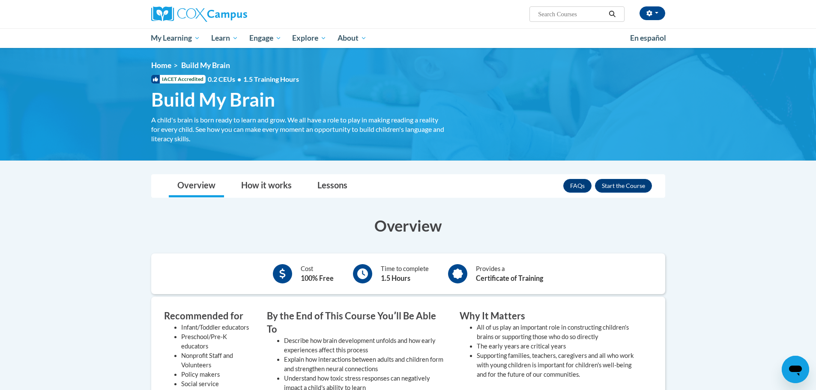
scroll to position [43, 0]
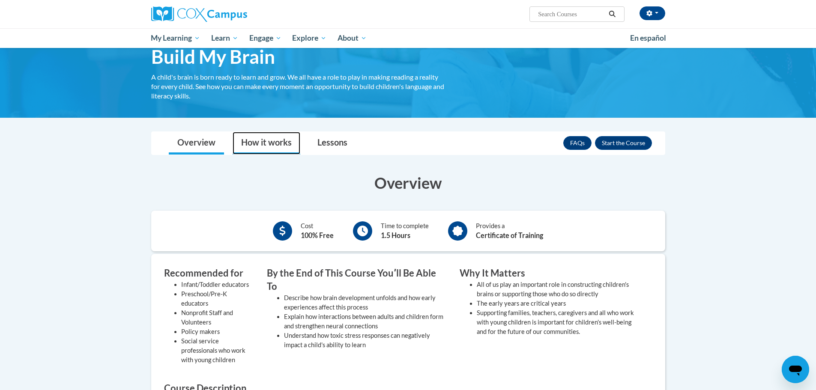
click at [268, 140] on link "How it works" at bounding box center [267, 143] width 68 height 23
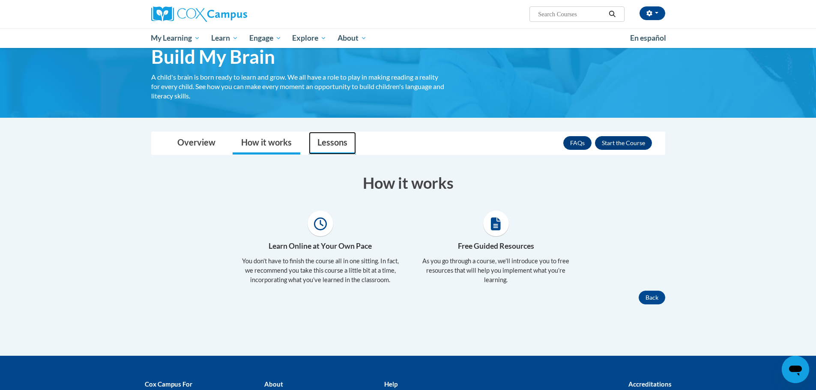
click at [326, 145] on link "Lessons" at bounding box center [332, 143] width 47 height 23
